Goal: Find contact information: Find contact information

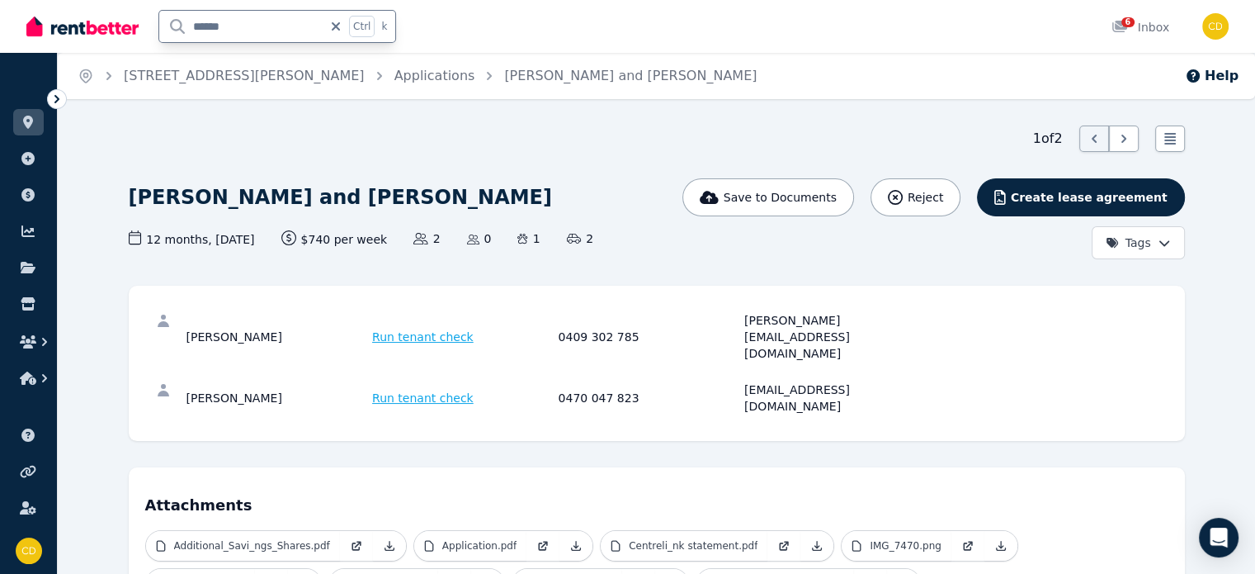
click at [249, 15] on input "*****" at bounding box center [240, 26] width 163 height 31
type input "***"
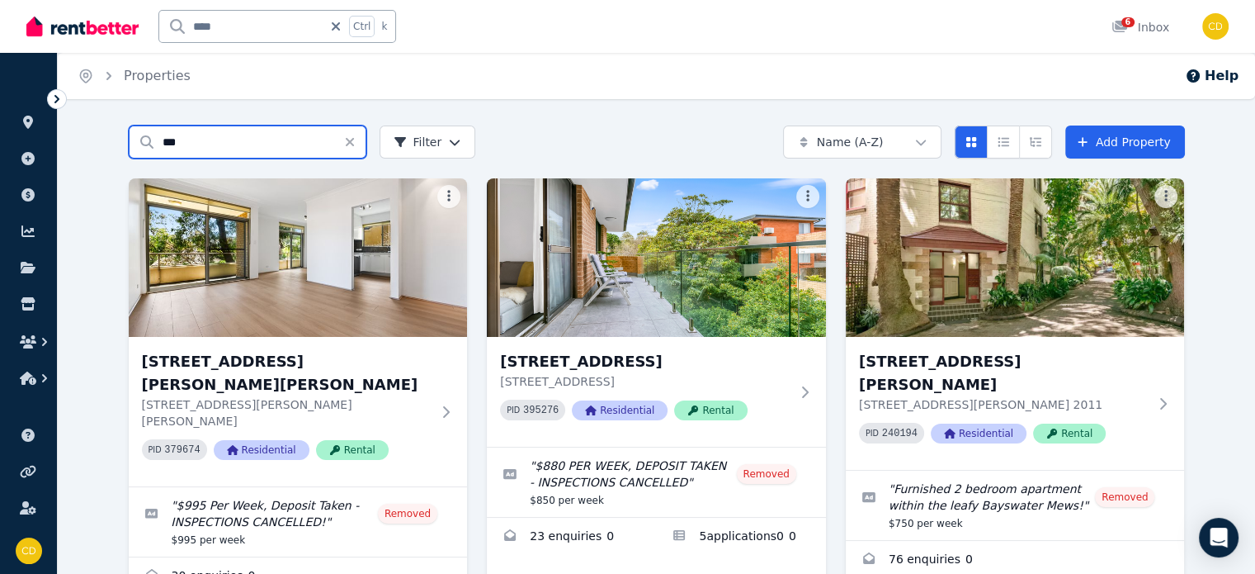
click at [191, 135] on input "***" at bounding box center [248, 141] width 238 height 33
type input "**"
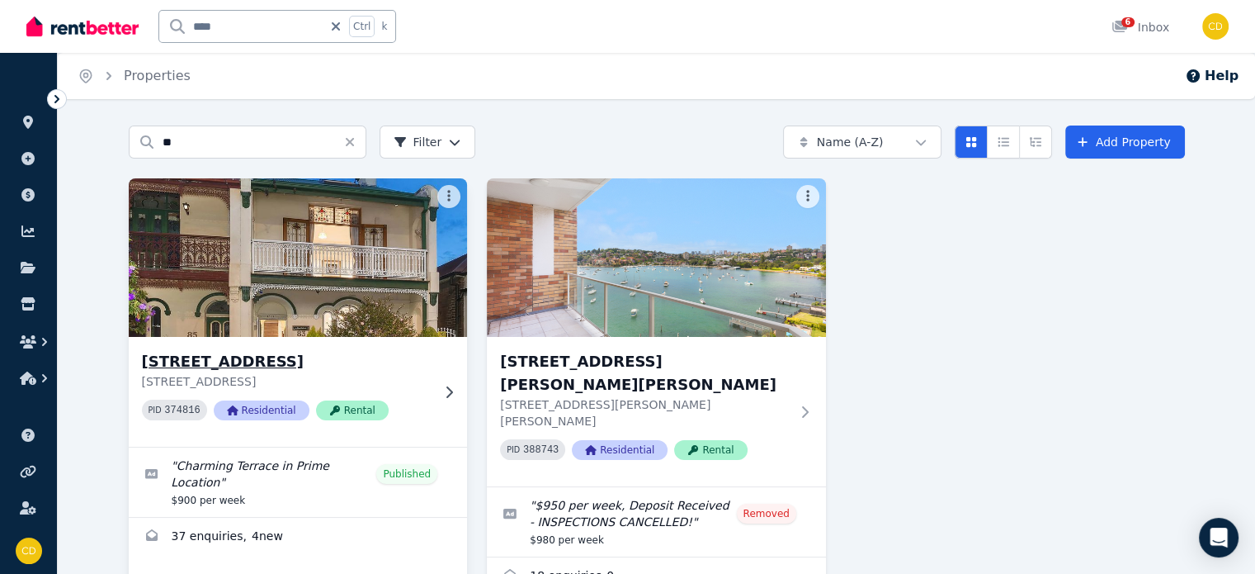
click at [202, 342] on div "[STREET_ADDRESS][GEOGRAPHIC_DATA][STREET_ADDRESS] 374816 Residential Rental" at bounding box center [298, 392] width 339 height 110
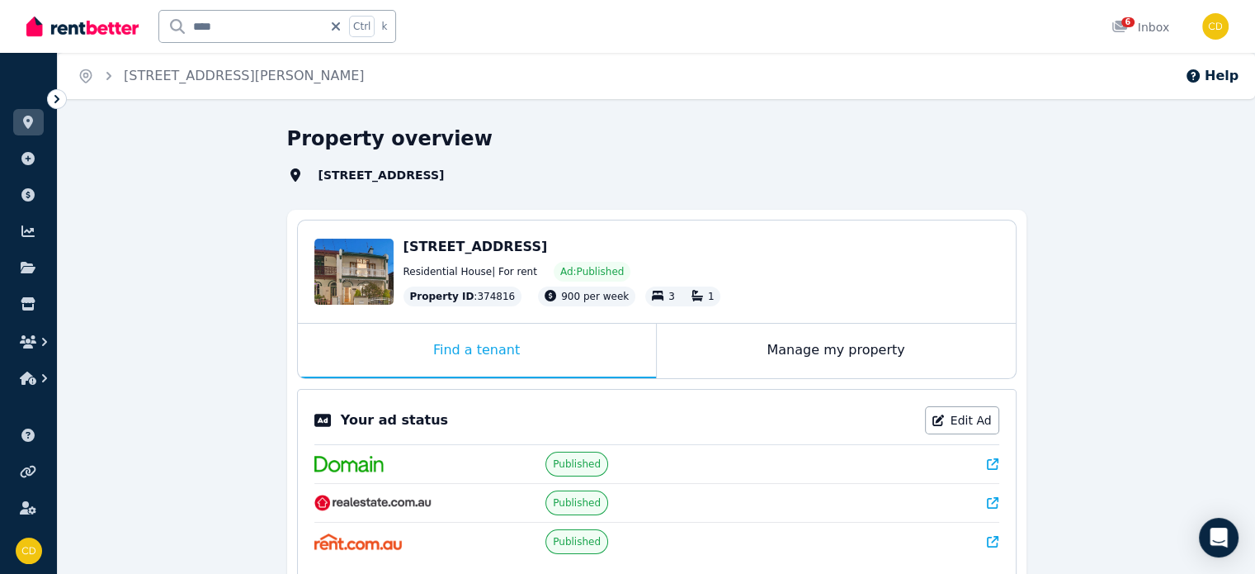
click at [989, 458] on icon at bounding box center [993, 464] width 12 height 12
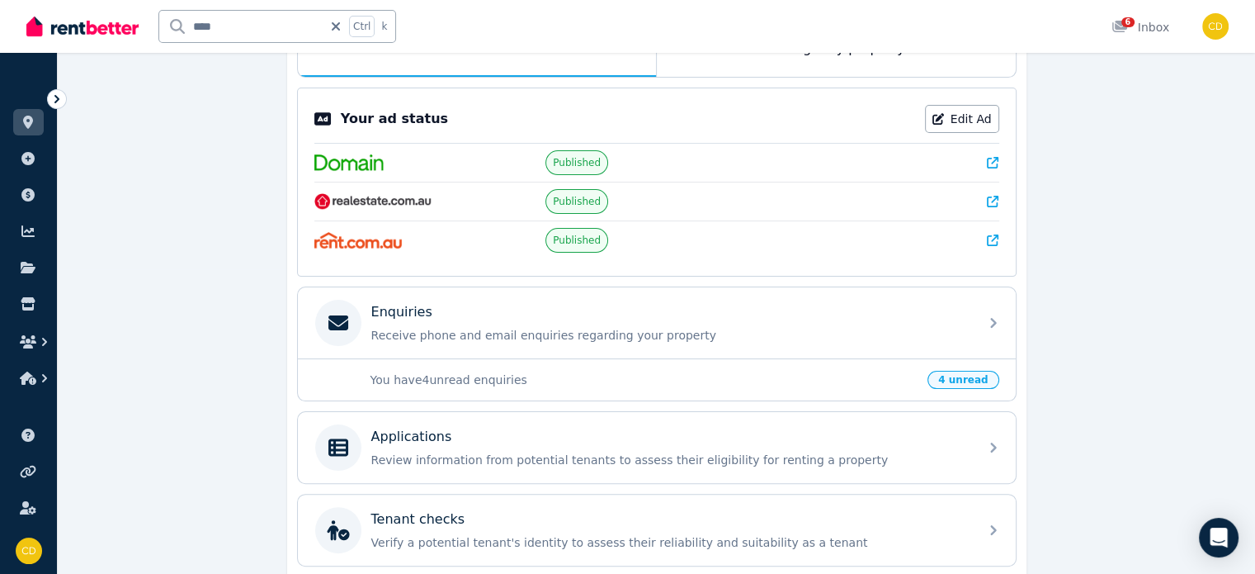
scroll to position [330, 0]
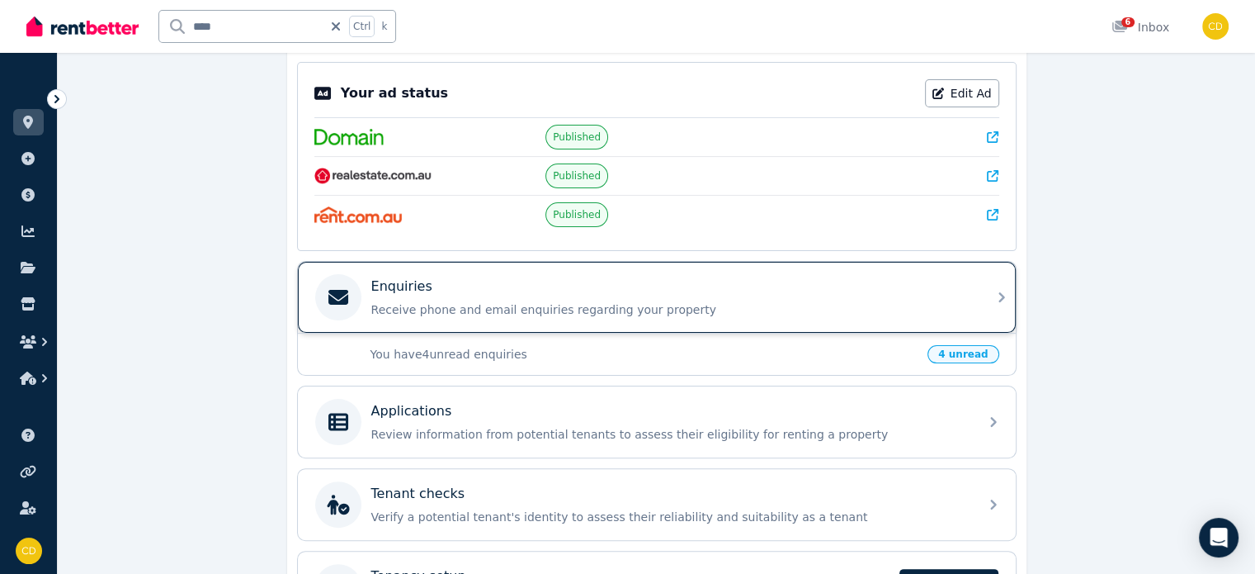
click at [630, 305] on p "Receive phone and email enquiries regarding your property" at bounding box center [669, 309] width 597 height 17
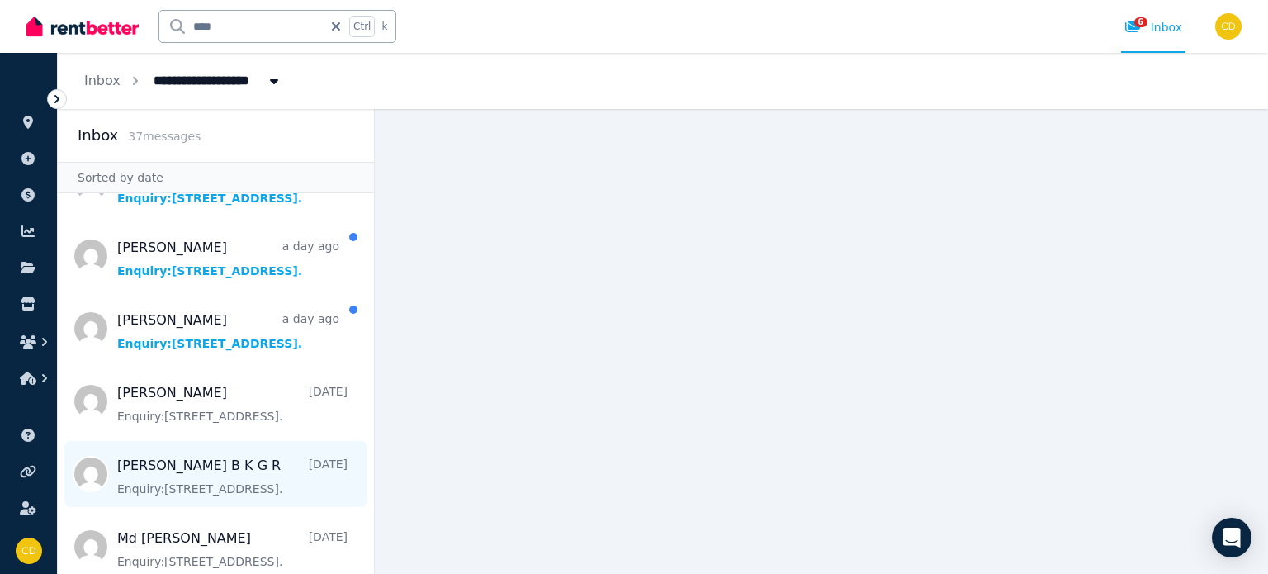
scroll to position [165, 0]
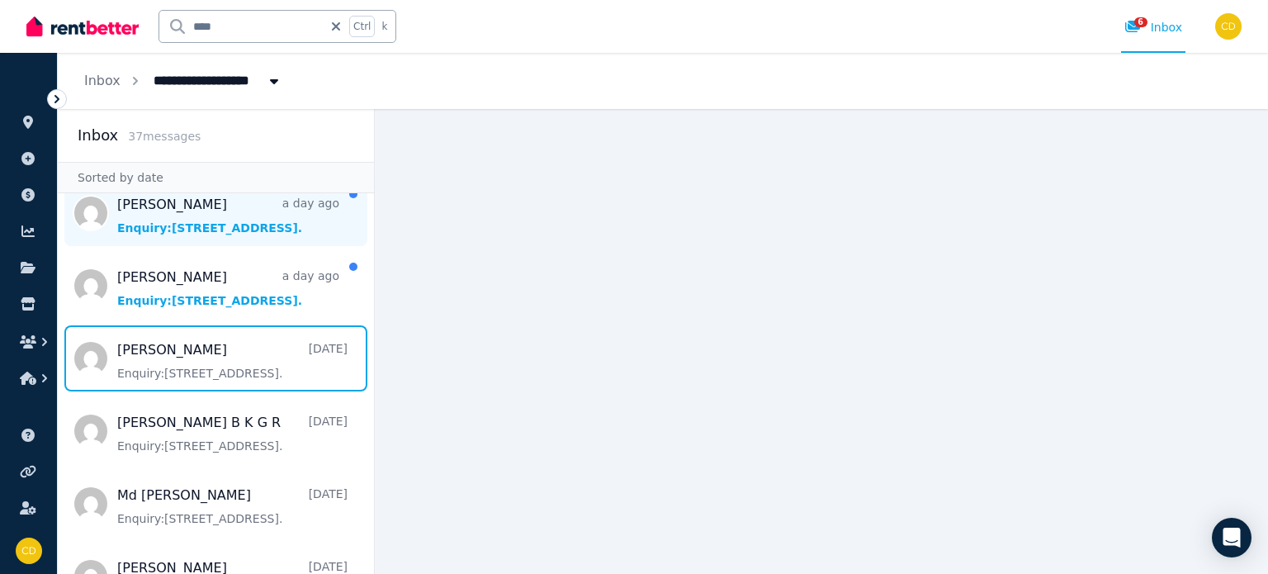
click at [130, 348] on span "Message list" at bounding box center [216, 358] width 316 height 66
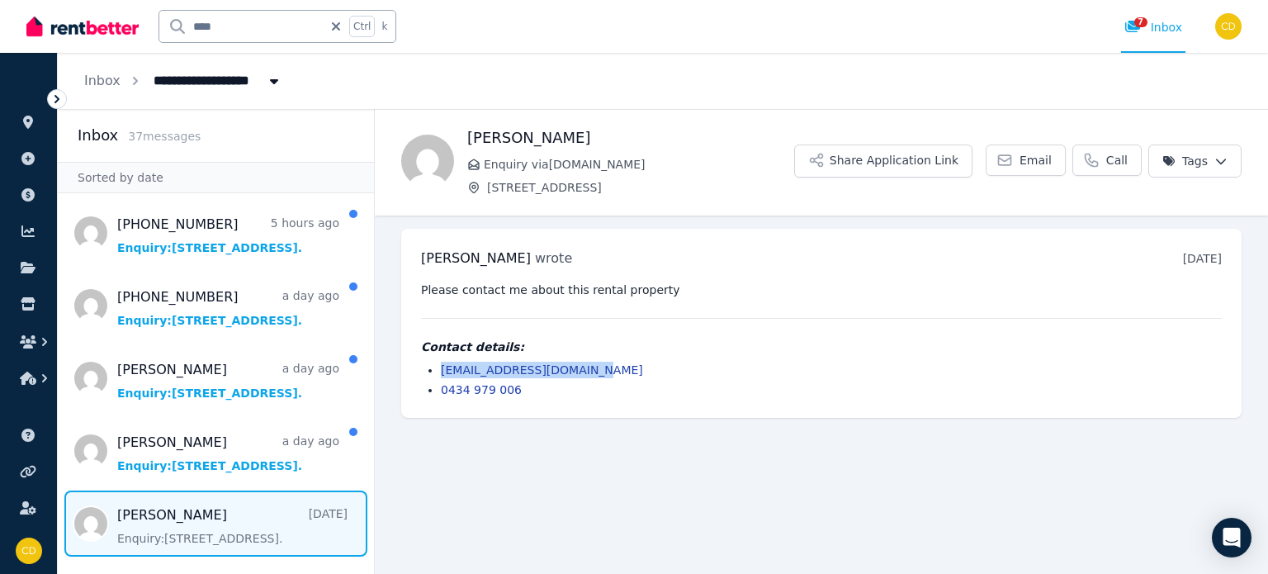
drag, startPoint x: 597, startPoint y: 366, endPoint x: 418, endPoint y: 366, distance: 179.1
click at [418, 366] on div "[PERSON_NAME] wrote [DATE] 12:28 pm [DATE][DATE] Please contact me about this r…" at bounding box center [821, 323] width 840 height 189
copy link "[EMAIL_ADDRESS][DOMAIN_NAME]"
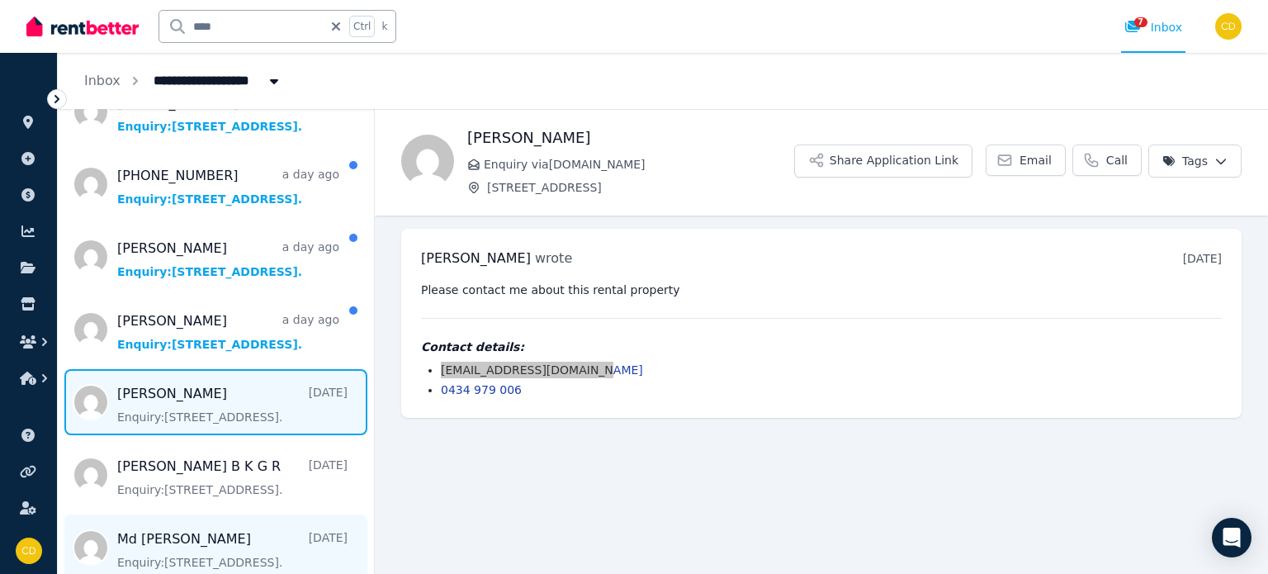
scroll to position [165, 0]
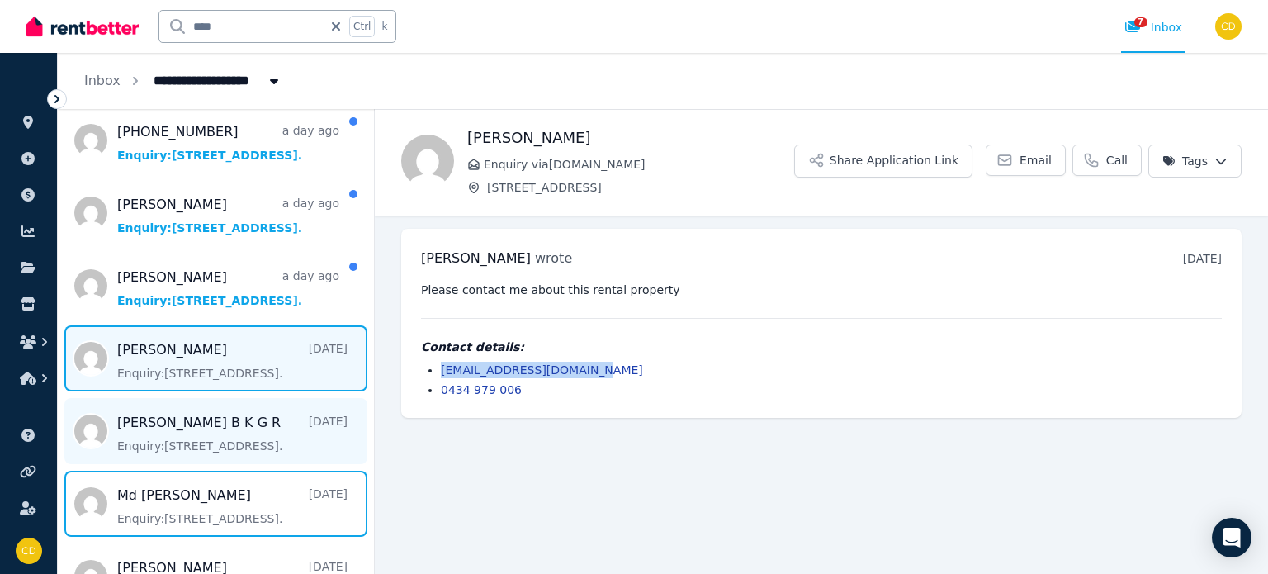
click at [241, 504] on span "Message list" at bounding box center [216, 503] width 316 height 66
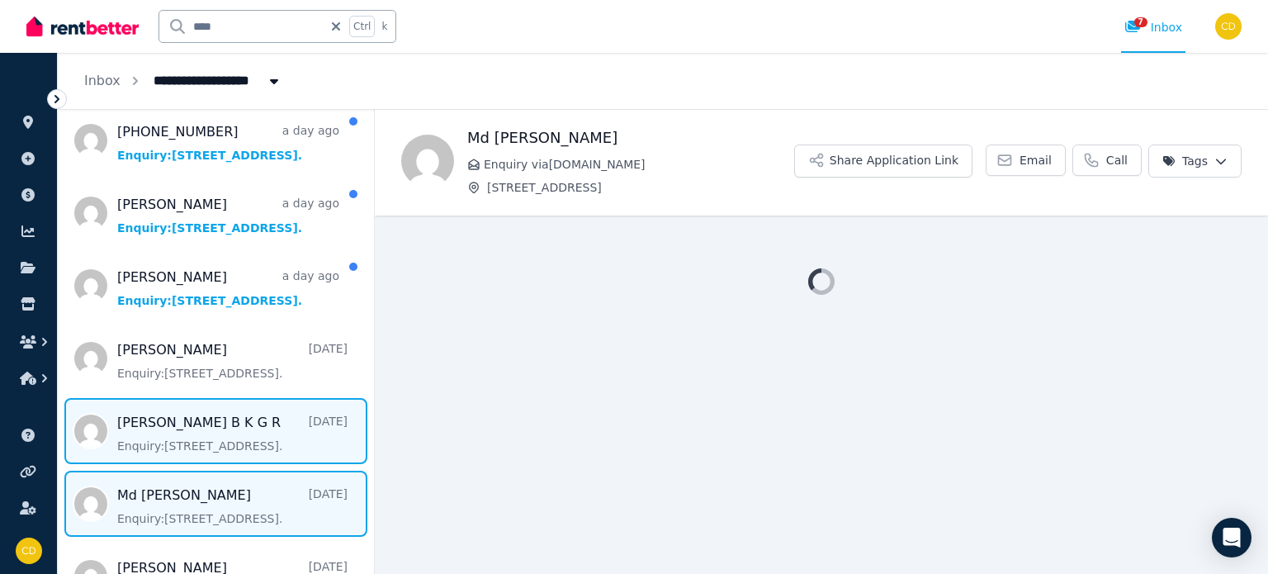
click at [231, 430] on span "Message list" at bounding box center [216, 431] width 316 height 66
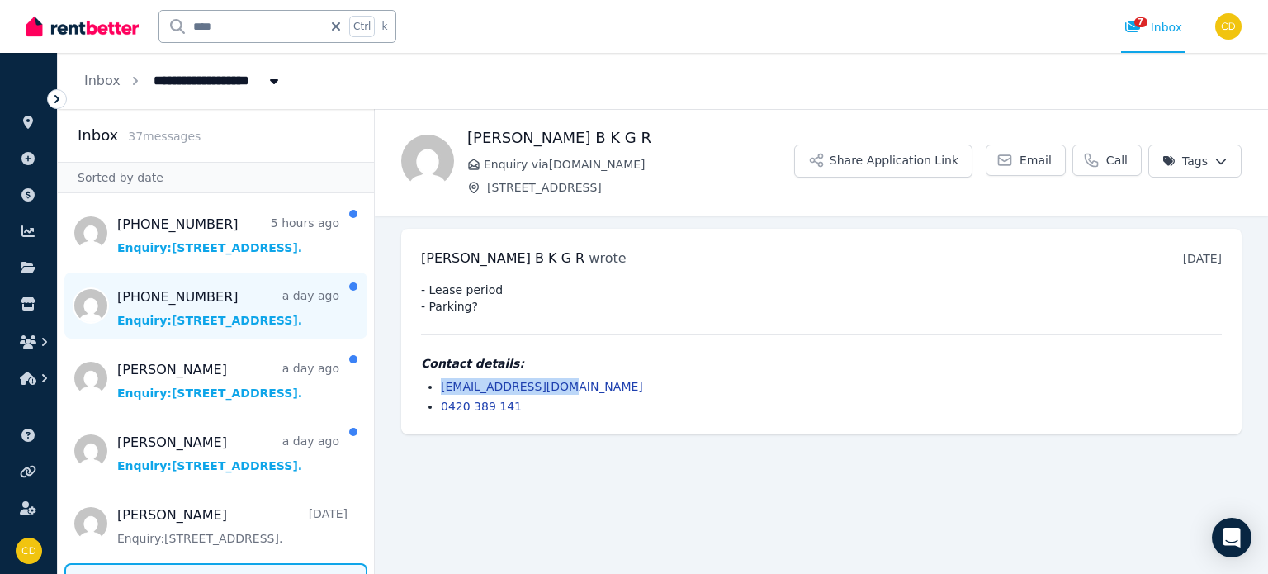
drag, startPoint x: 583, startPoint y: 379, endPoint x: 200, endPoint y: 326, distance: 386.5
click at [436, 389] on ul "[EMAIL_ADDRESS][DOMAIN_NAME] 0420 389 141" at bounding box center [821, 396] width 800 height 36
copy link "[EMAIL_ADDRESS][DOMAIN_NAME]"
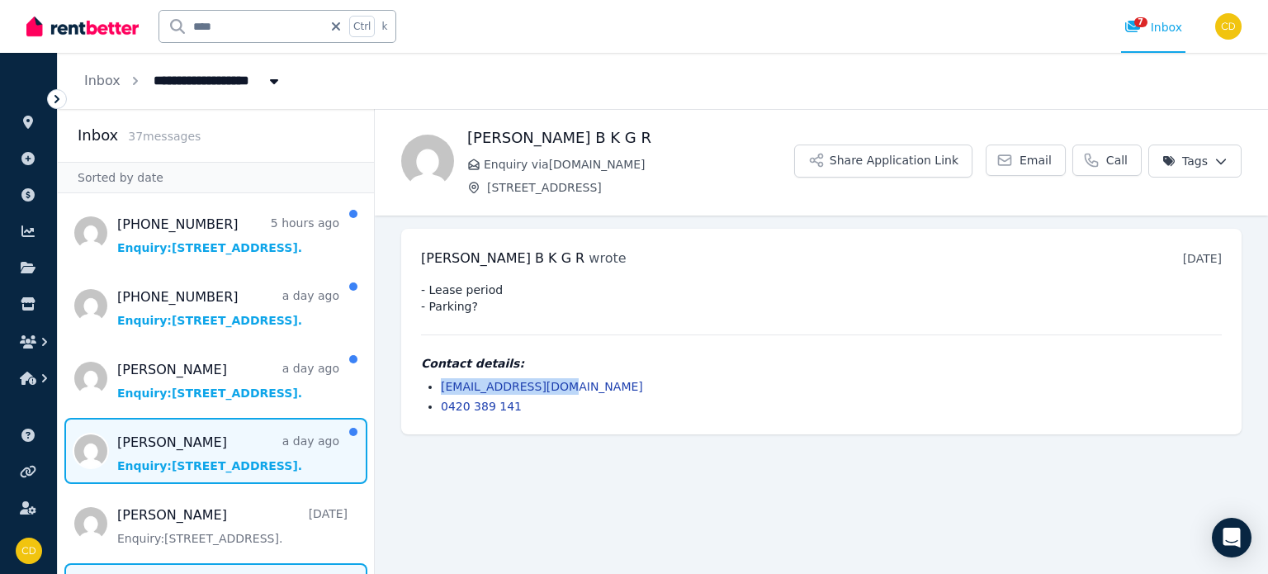
click at [224, 465] on span "Message list" at bounding box center [216, 451] width 316 height 66
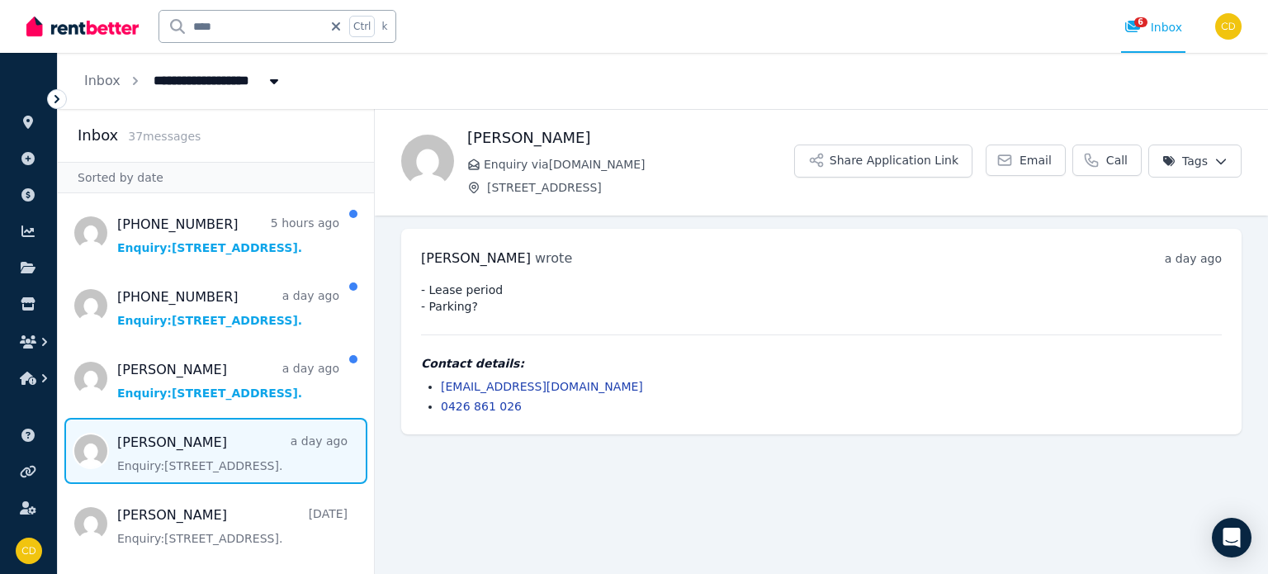
drag, startPoint x: 647, startPoint y: 385, endPoint x: 437, endPoint y: 389, distance: 209.6
click at [437, 389] on ul "[EMAIL_ADDRESS][DOMAIN_NAME] 0426 861 026" at bounding box center [821, 396] width 800 height 36
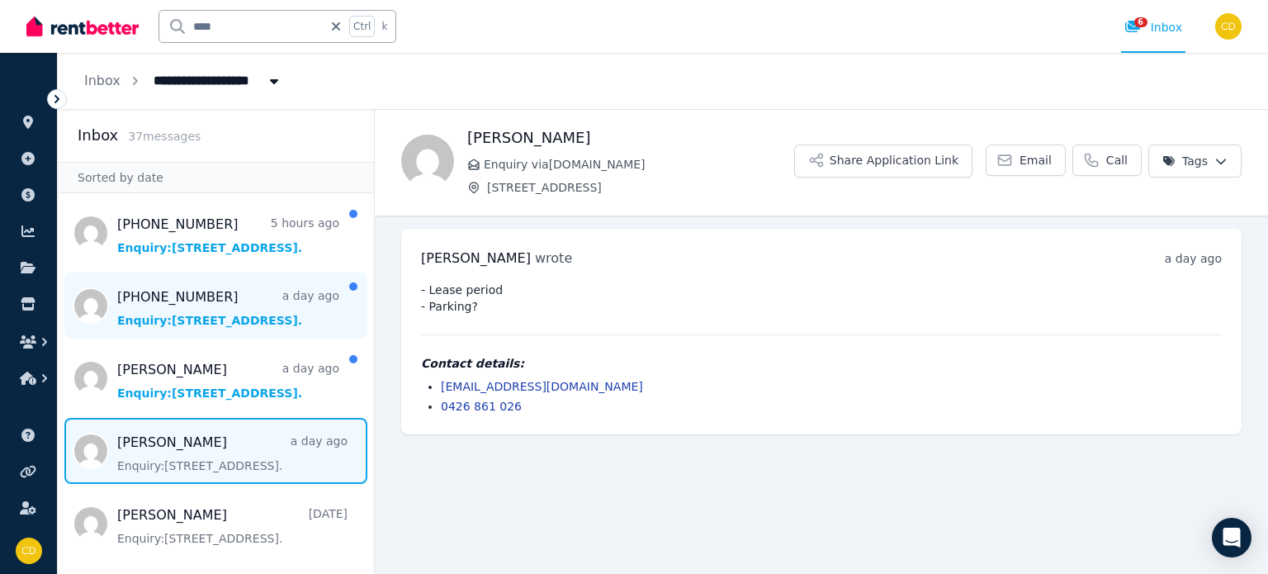
copy link "[EMAIL_ADDRESS][DOMAIN_NAME]"
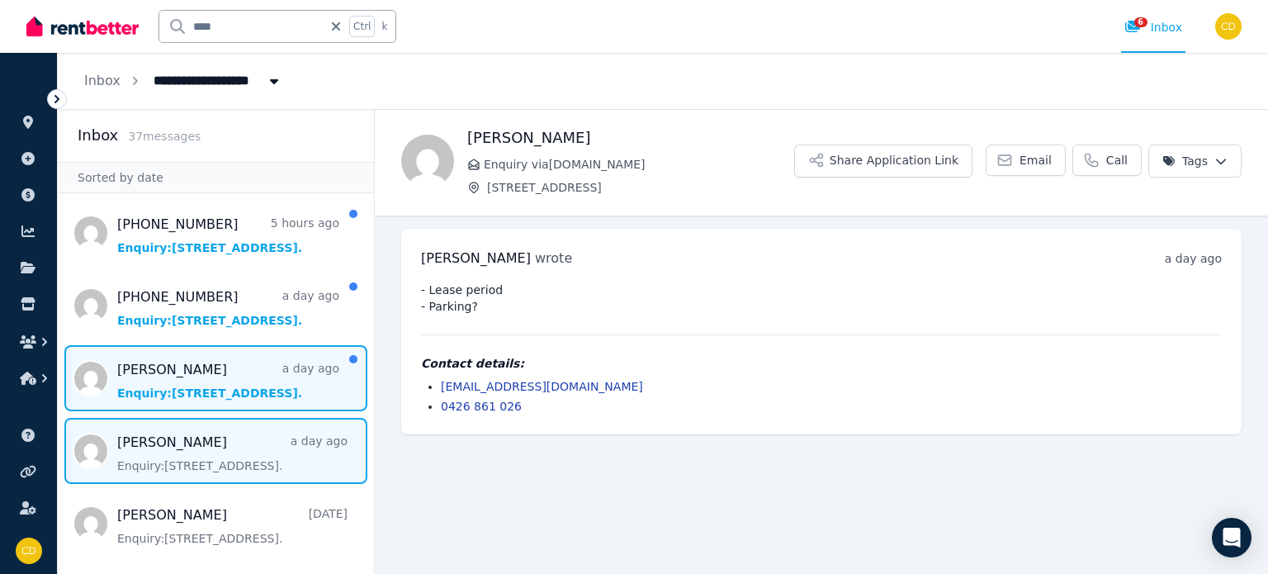
click at [201, 361] on span "Message list" at bounding box center [216, 378] width 316 height 66
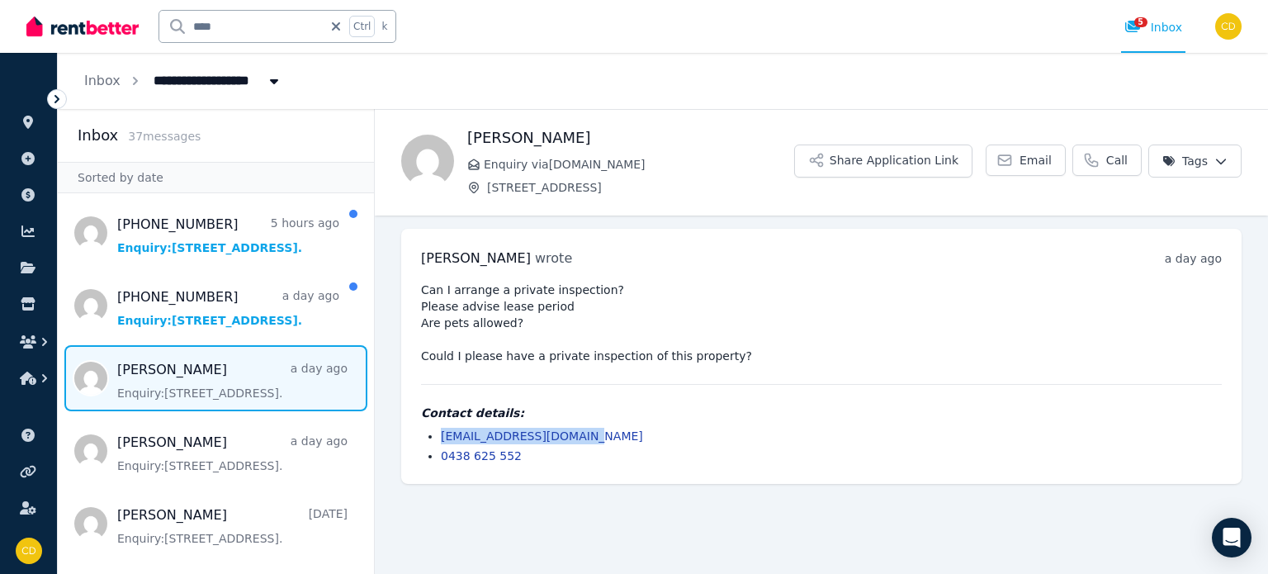
drag, startPoint x: 573, startPoint y: 433, endPoint x: 433, endPoint y: 438, distance: 139.5
click at [433, 438] on ul "[EMAIL_ADDRESS][DOMAIN_NAME] 0438 625 552" at bounding box center [821, 445] width 800 height 36
copy link "[EMAIL_ADDRESS][DOMAIN_NAME]"
click at [269, 306] on span "Message list" at bounding box center [216, 305] width 316 height 66
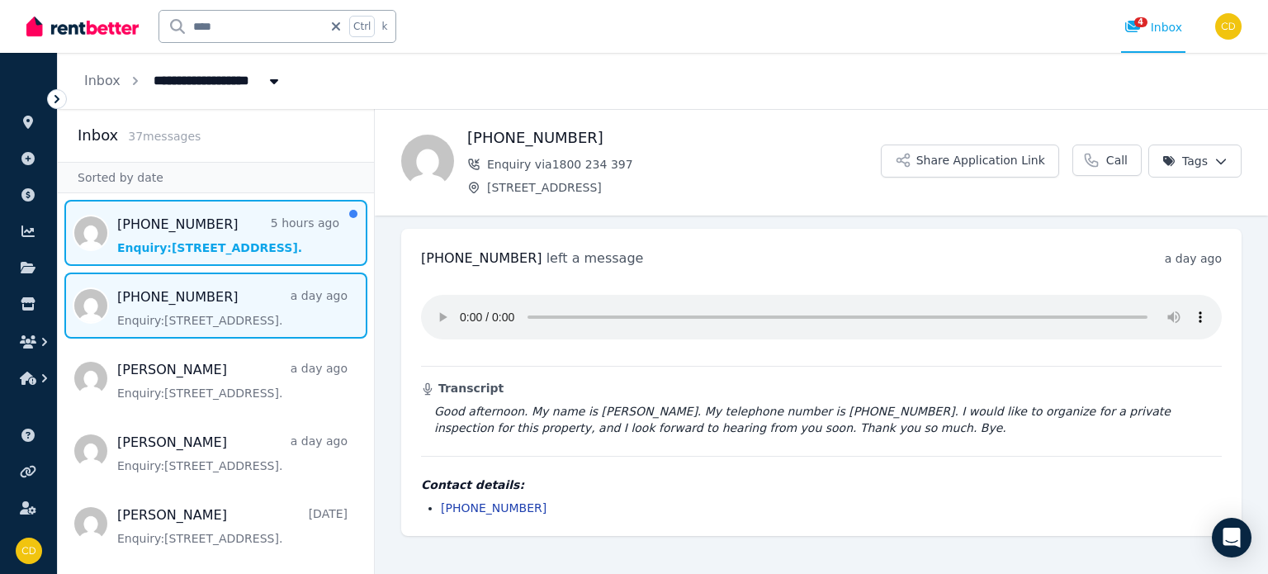
click at [266, 229] on span "Message list" at bounding box center [216, 233] width 316 height 66
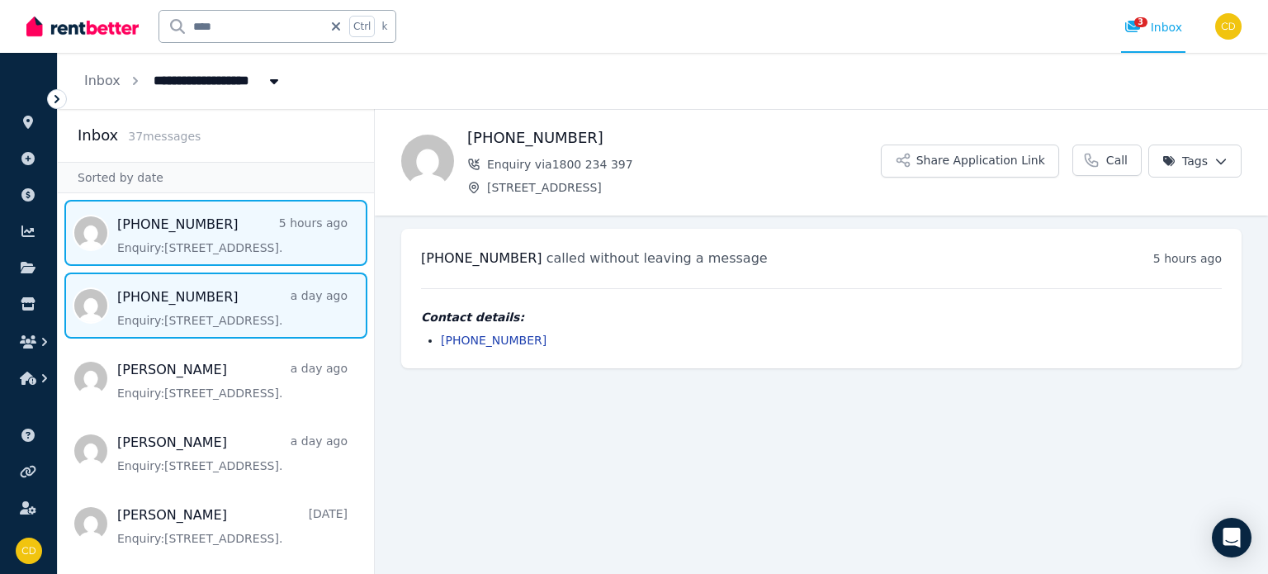
click at [245, 290] on span "Message list" at bounding box center [216, 305] width 316 height 66
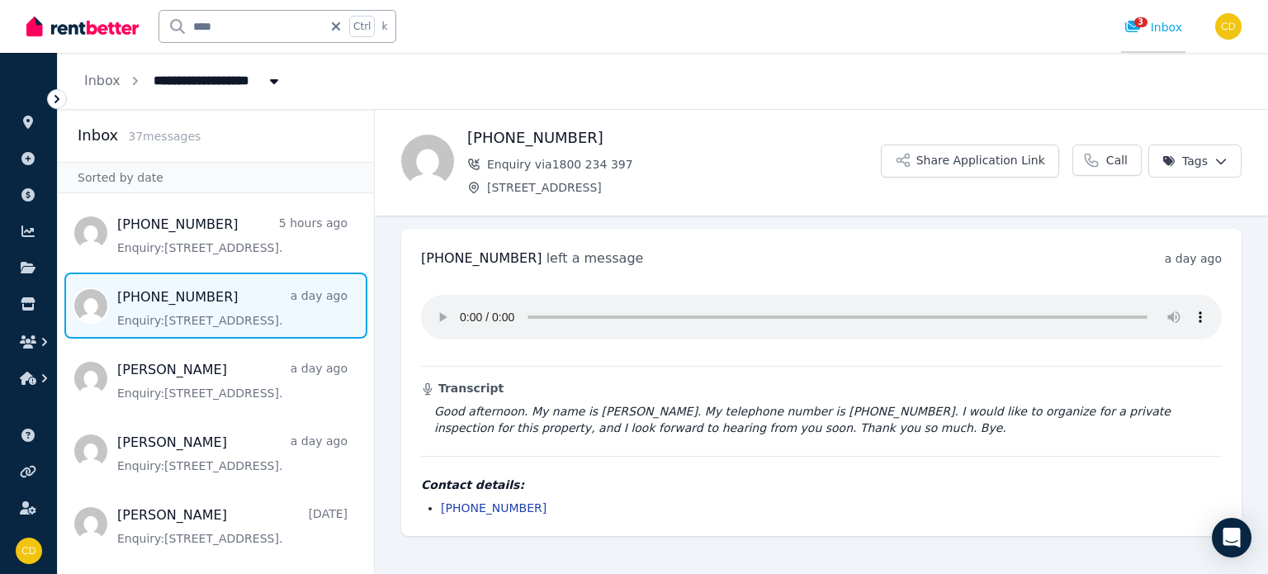
click at [1126, 35] on div "3" at bounding box center [1137, 27] width 26 height 17
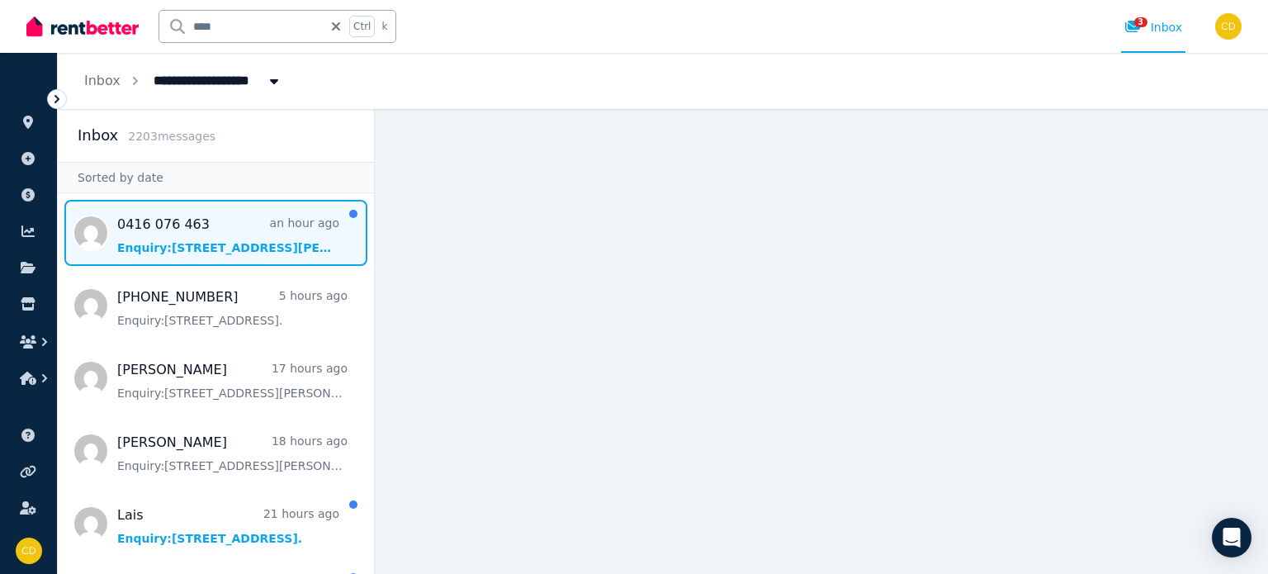
click at [269, 238] on span "Message list" at bounding box center [216, 233] width 316 height 66
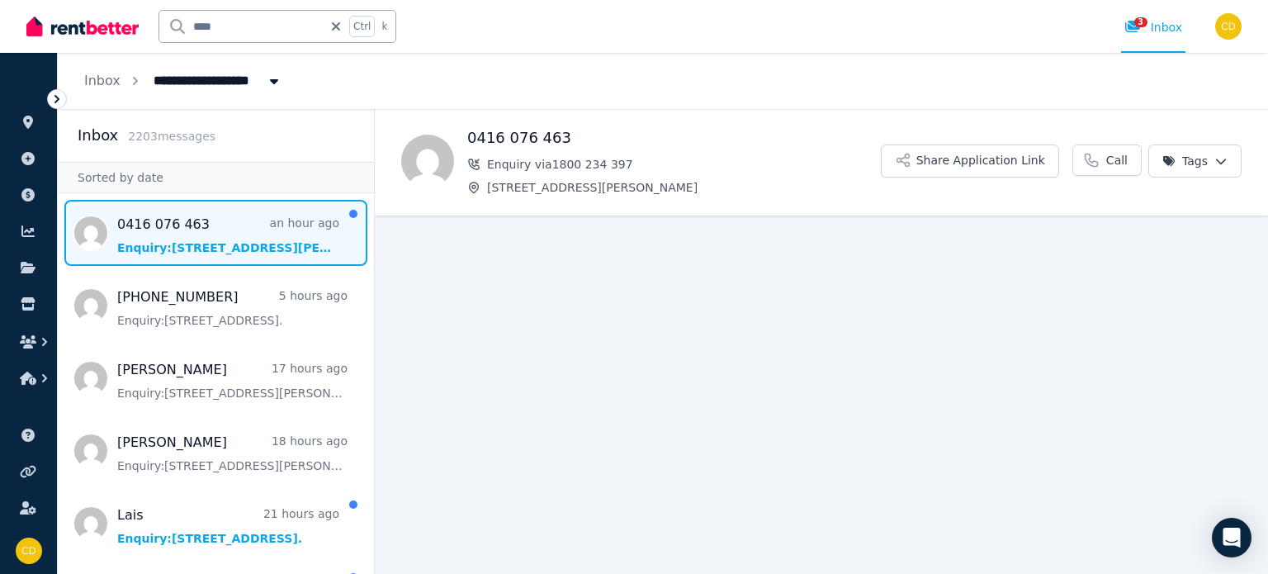
scroll to position [7, 0]
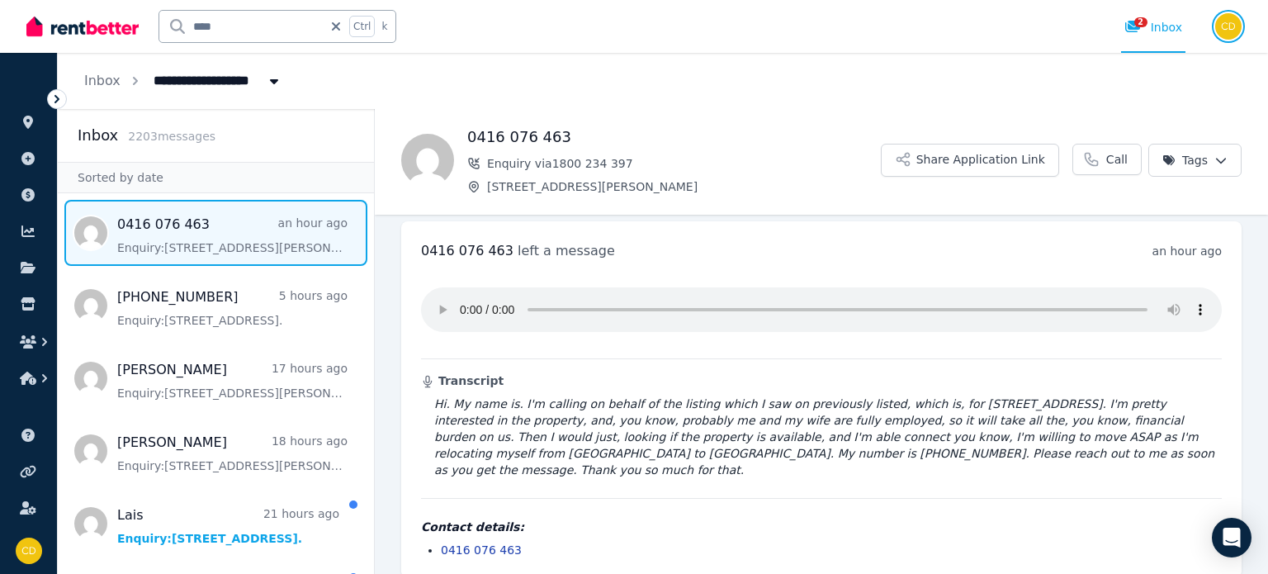
click at [1234, 29] on img "button" at bounding box center [1228, 26] width 26 height 26
